Goal: Navigation & Orientation: Find specific page/section

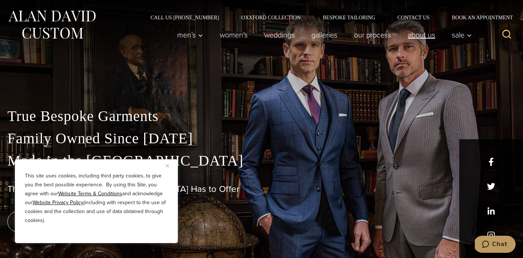
click at [419, 33] on link "About Us" at bounding box center [421, 34] width 44 height 15
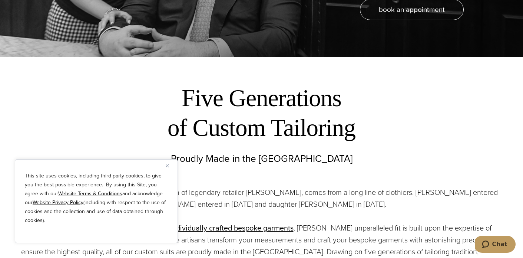
scroll to position [201, 0]
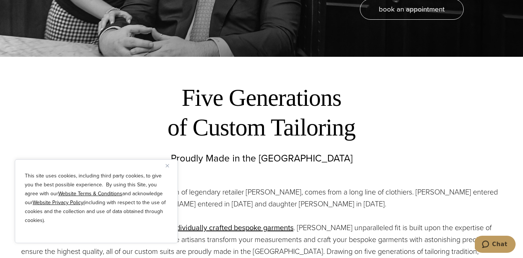
click at [168, 165] on img "Close" at bounding box center [167, 165] width 3 height 3
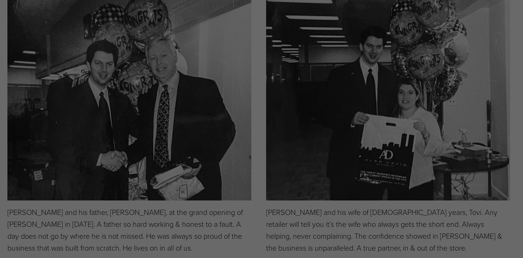
scroll to position [0, 0]
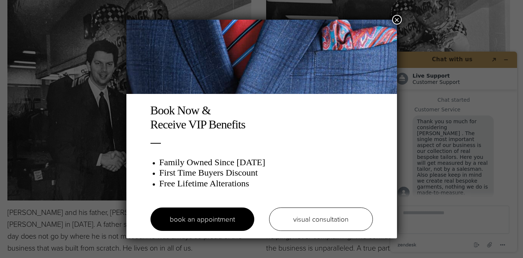
click at [397, 20] on button "×" at bounding box center [397, 20] width 10 height 10
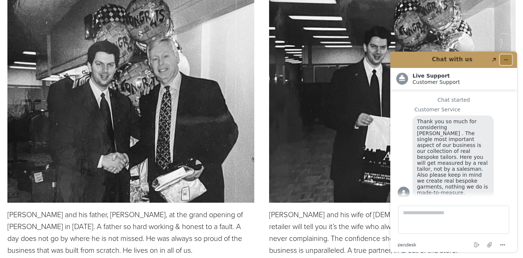
click at [505, 60] on icon "Minimize widget" at bounding box center [505, 59] width 5 height 5
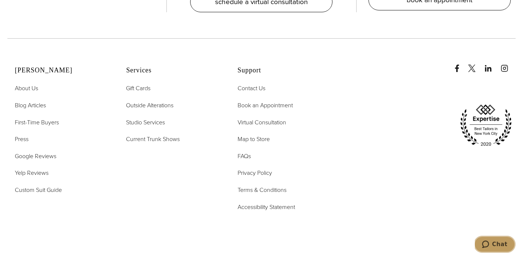
scroll to position [3013, 0]
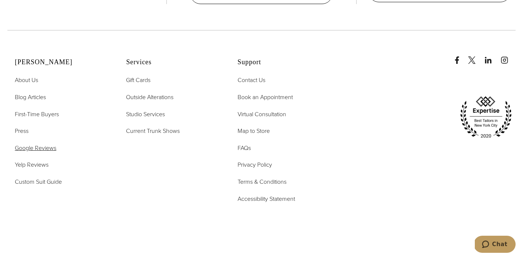
click at [46, 143] on span "Google Reviews" at bounding box center [36, 147] width 42 height 9
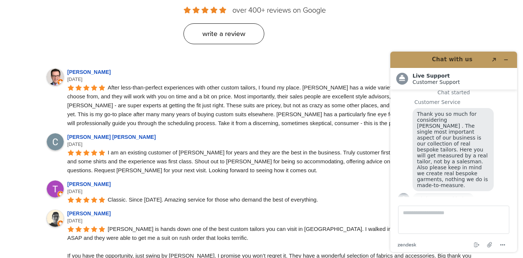
scroll to position [344, 0]
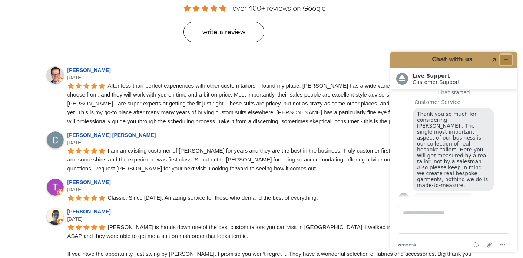
click at [508, 59] on icon "Minimize widget" at bounding box center [505, 59] width 5 height 5
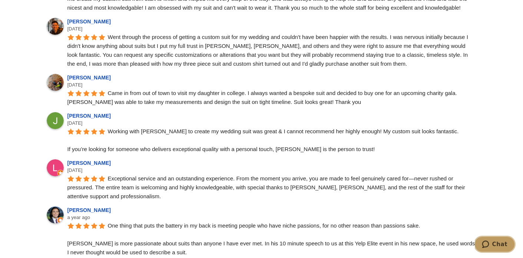
scroll to position [1245, 0]
